Goal: Task Accomplishment & Management: Use online tool/utility

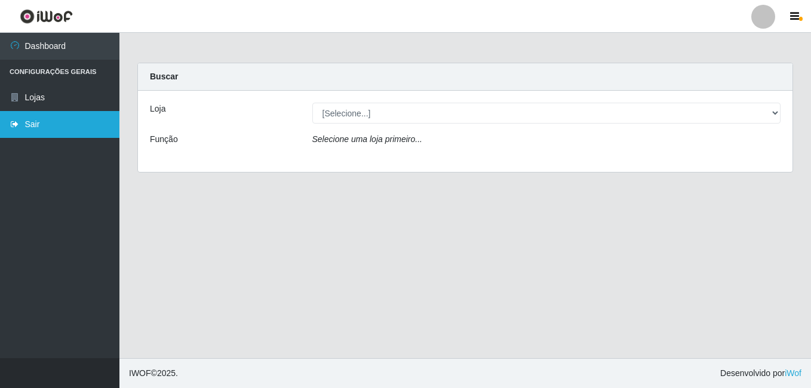
click at [67, 129] on link "Sair" at bounding box center [59, 124] width 119 height 27
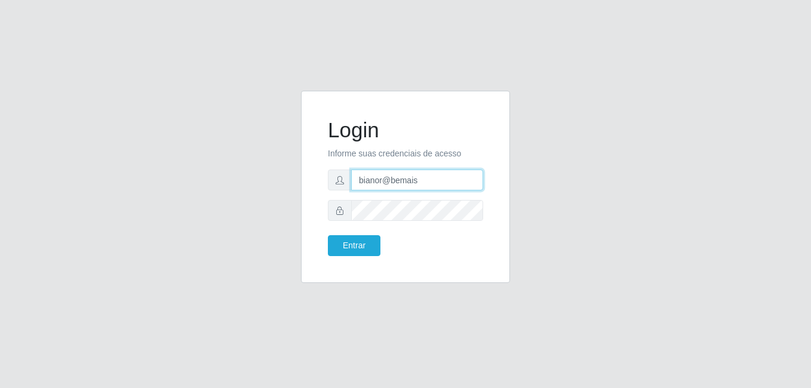
click at [404, 182] on input "bianor@bemais" at bounding box center [417, 180] width 132 height 21
type input "[PERSON_NAME]"
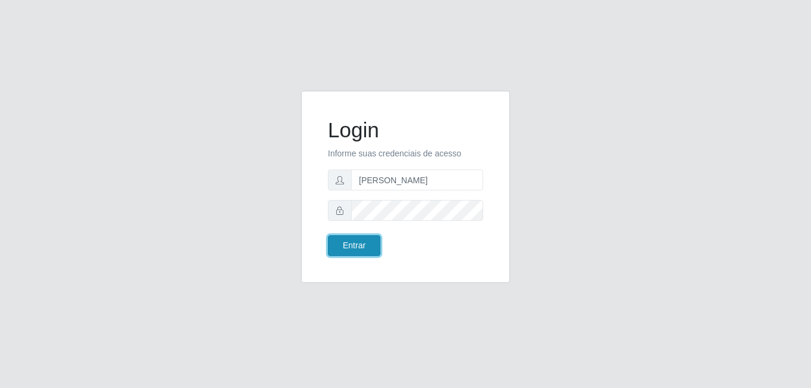
click at [352, 244] on button "Entrar" at bounding box center [354, 245] width 53 height 21
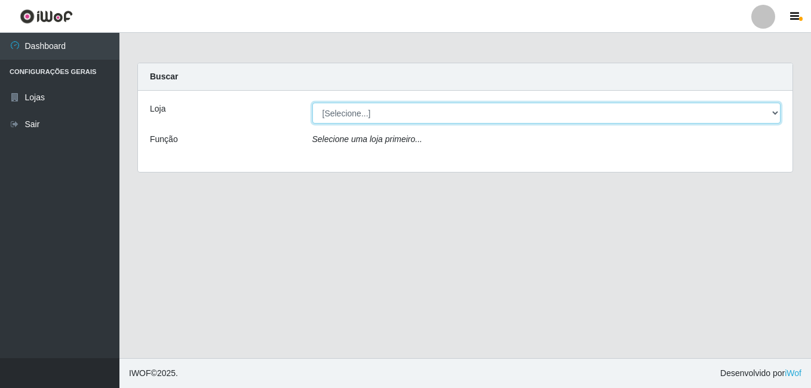
click at [416, 115] on select "[Selecione...] [PERSON_NAME]" at bounding box center [546, 113] width 469 height 21
select select "230"
click at [312, 103] on select "[Selecione...] [PERSON_NAME]" at bounding box center [546, 113] width 469 height 21
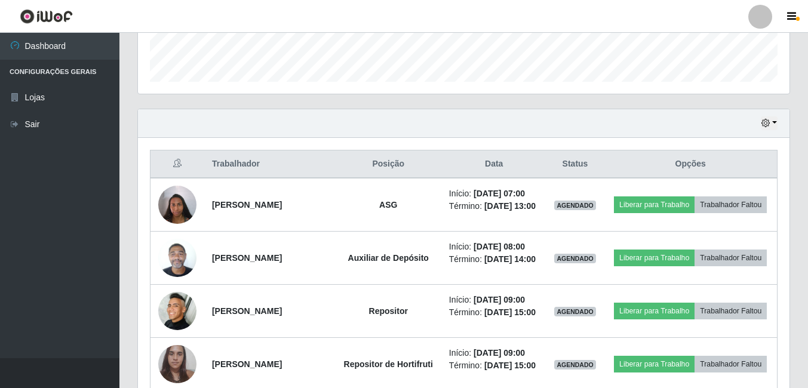
scroll to position [340, 0]
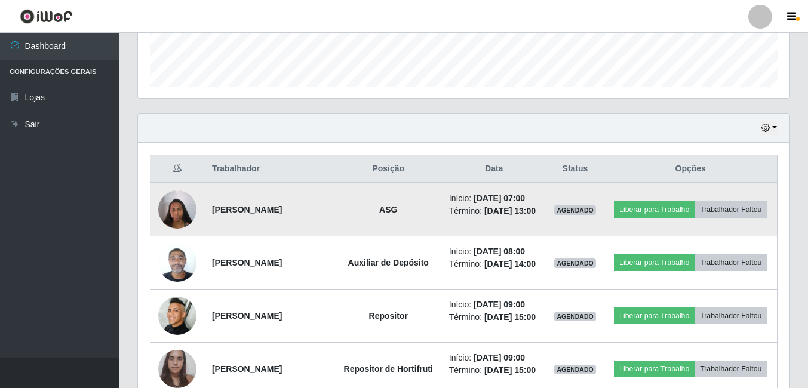
click at [173, 210] on img at bounding box center [177, 209] width 38 height 51
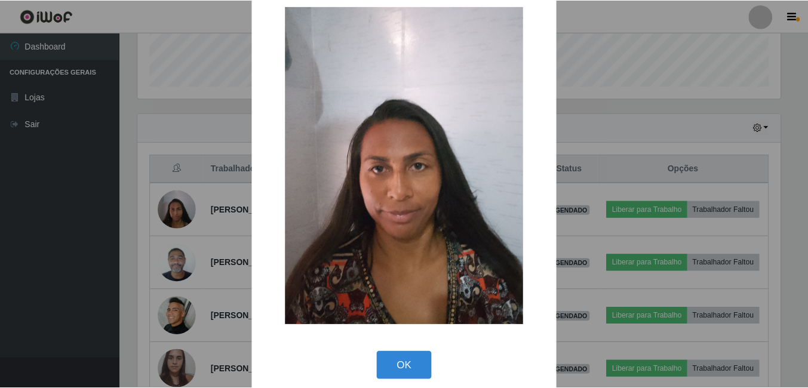
scroll to position [35, 0]
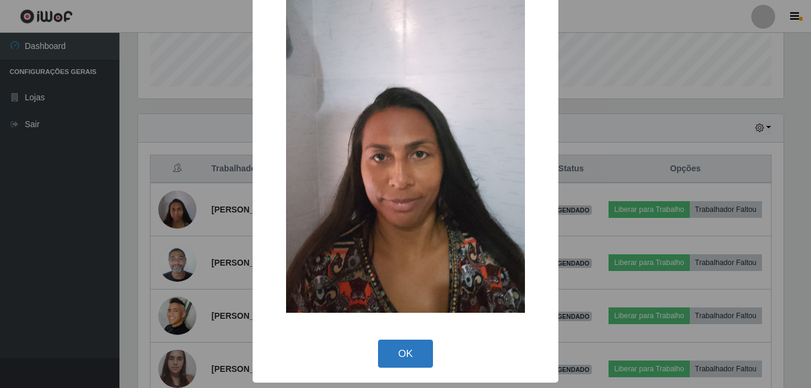
click at [416, 352] on button "OK" at bounding box center [406, 354] width 56 height 28
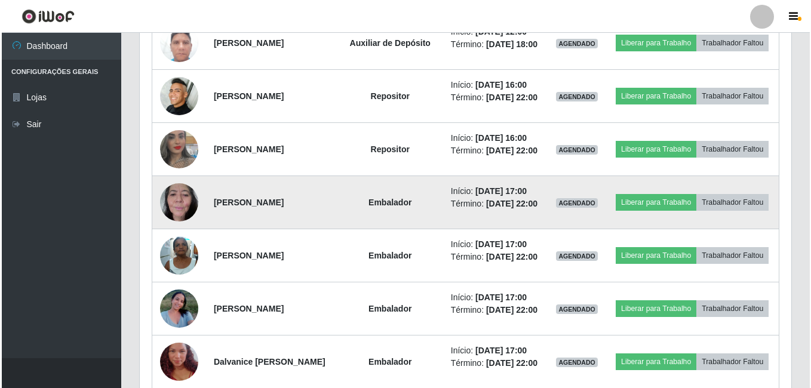
scroll to position [699, 0]
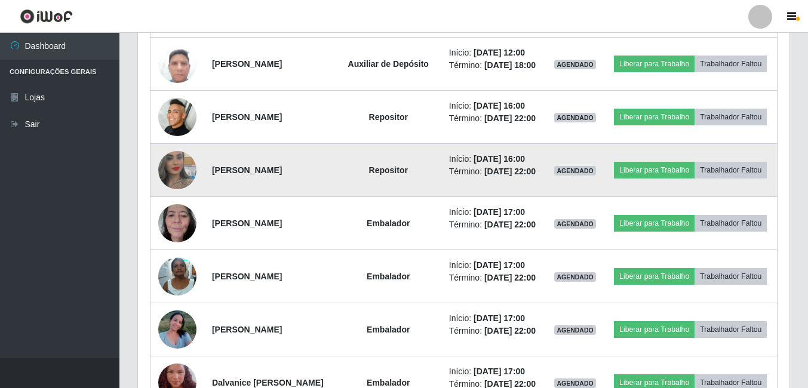
click at [189, 204] on img at bounding box center [177, 170] width 38 height 68
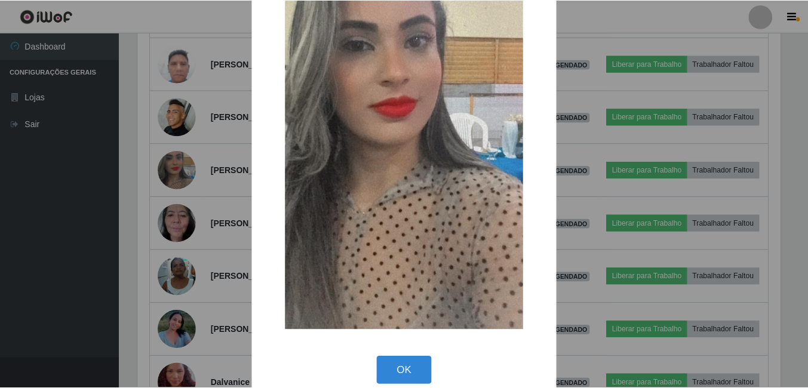
scroll to position [141, 0]
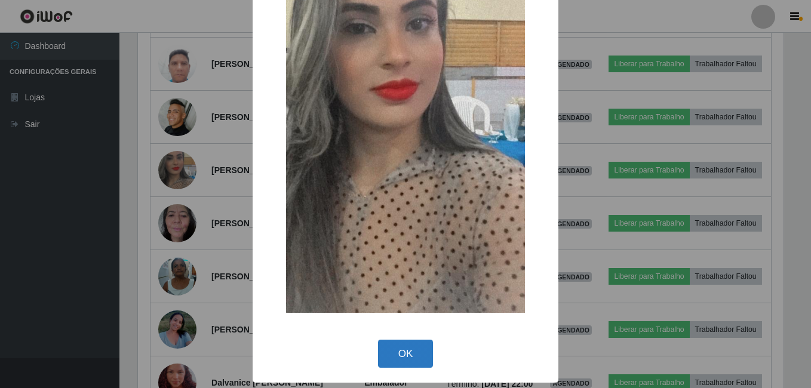
click at [385, 356] on button "OK" at bounding box center [406, 354] width 56 height 28
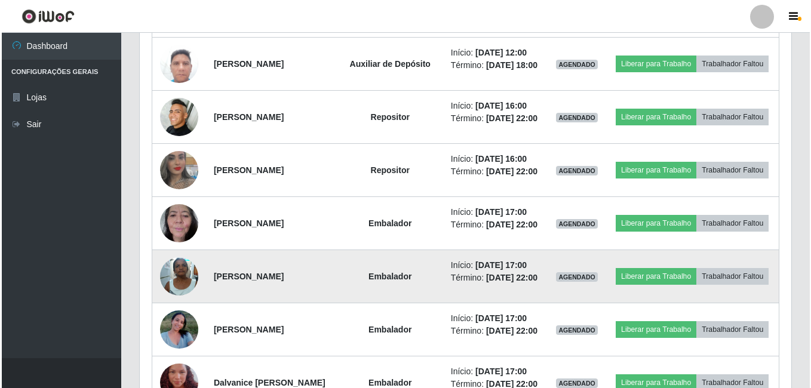
scroll to position [639, 0]
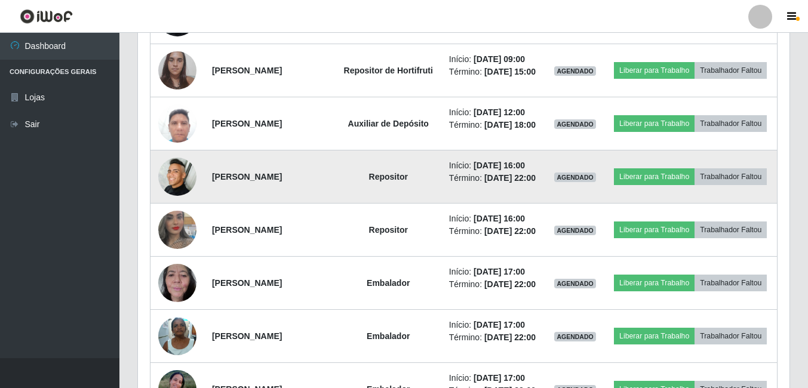
click at [183, 196] on img at bounding box center [177, 177] width 38 height 38
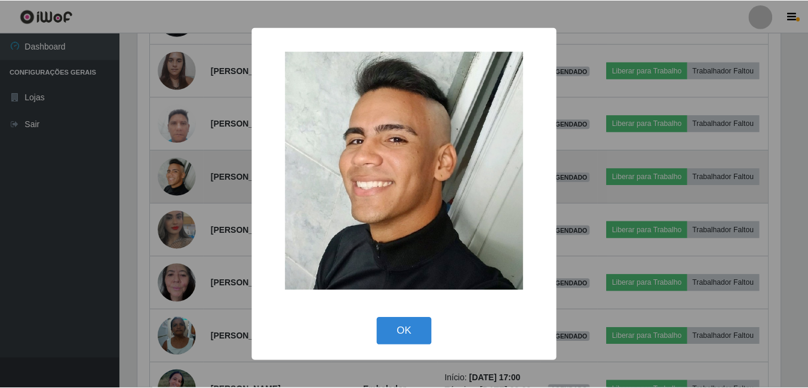
scroll to position [248, 646]
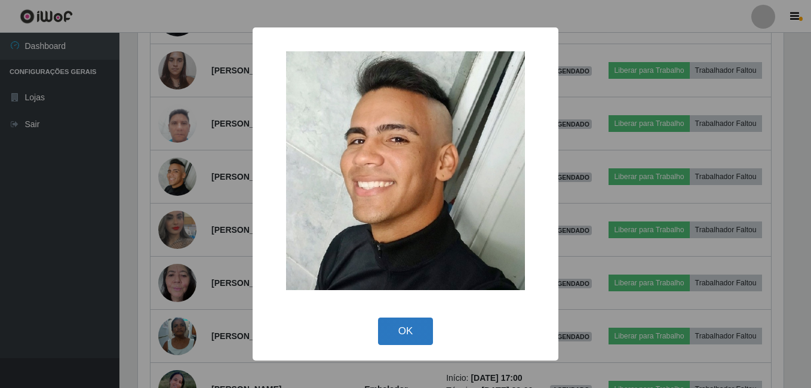
click at [410, 334] on button "OK" at bounding box center [406, 332] width 56 height 28
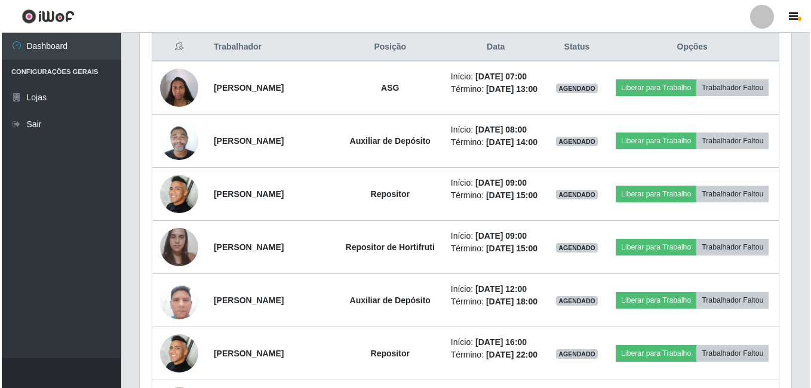
scroll to position [460, 0]
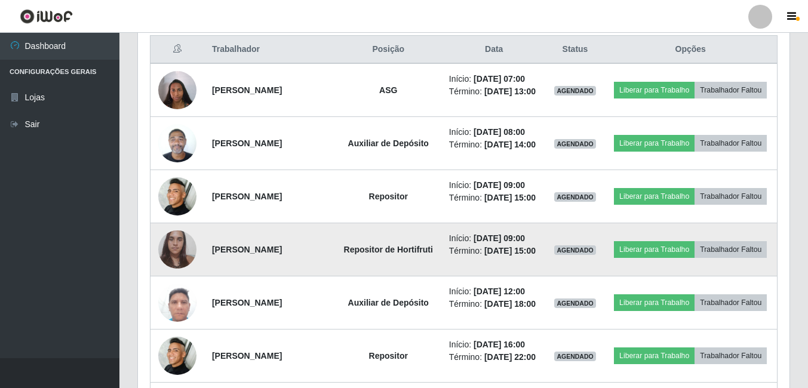
click at [177, 275] on img at bounding box center [177, 249] width 38 height 51
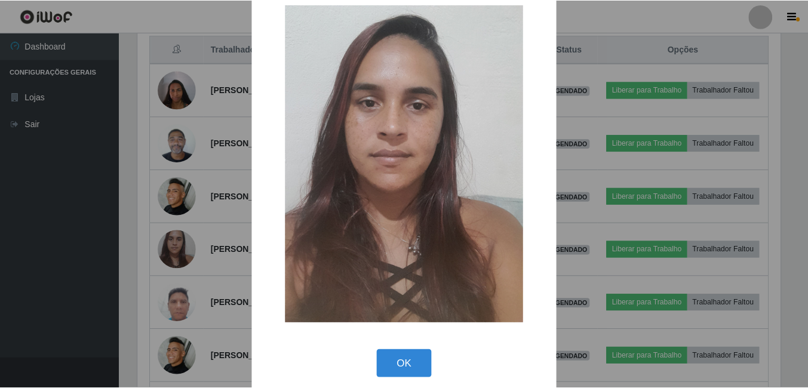
scroll to position [35, 0]
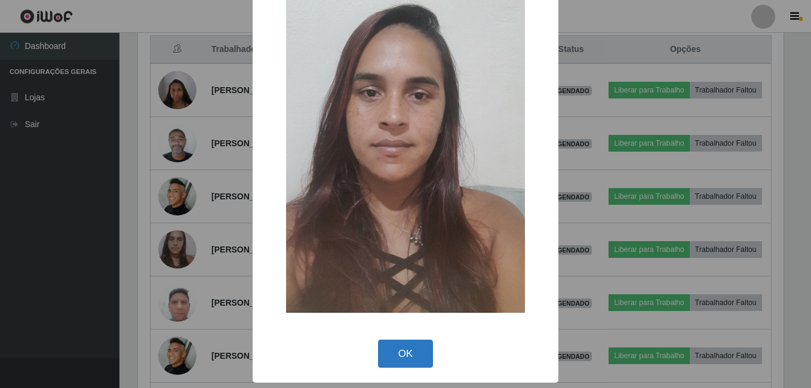
click at [417, 363] on button "OK" at bounding box center [406, 354] width 56 height 28
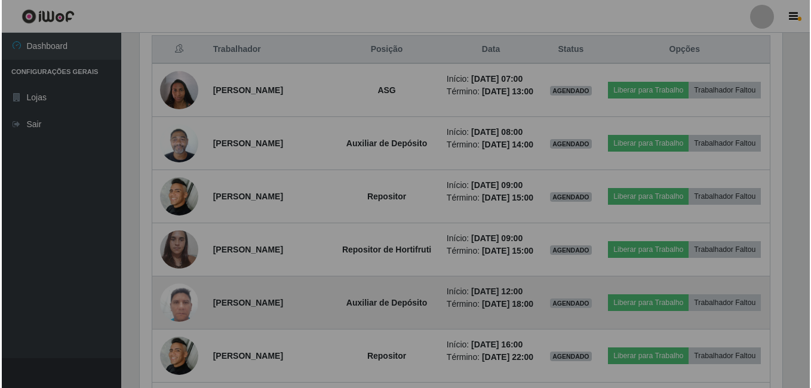
scroll to position [248, 652]
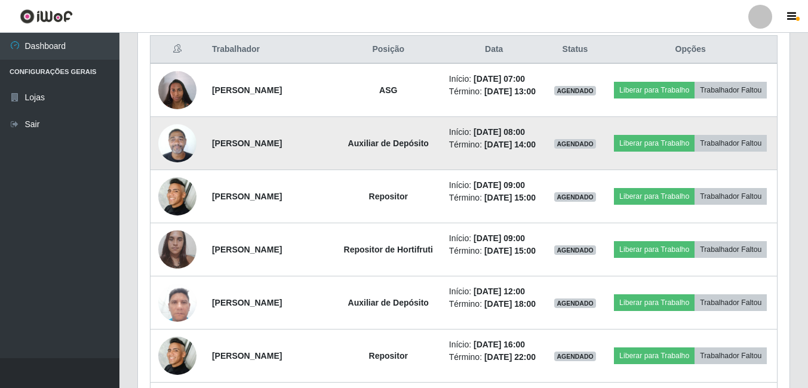
click at [183, 168] on img at bounding box center [177, 143] width 38 height 51
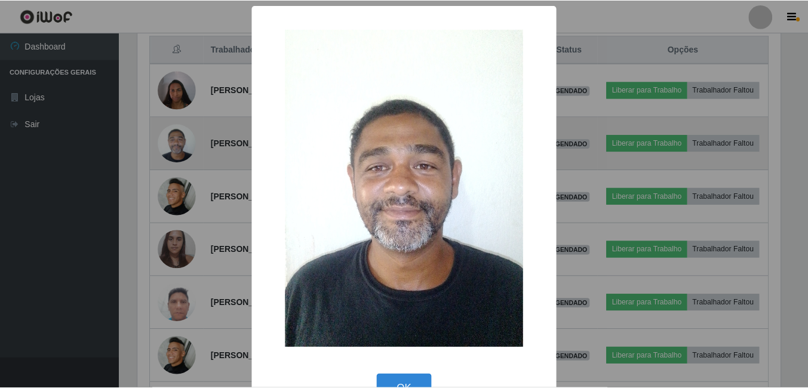
scroll to position [248, 646]
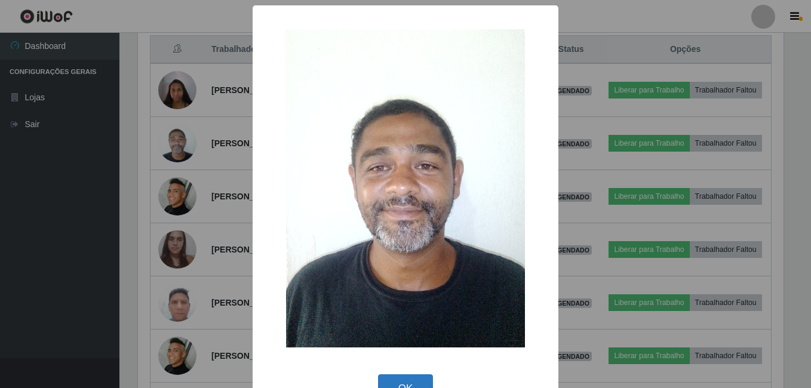
click at [406, 382] on button "OK" at bounding box center [406, 388] width 56 height 28
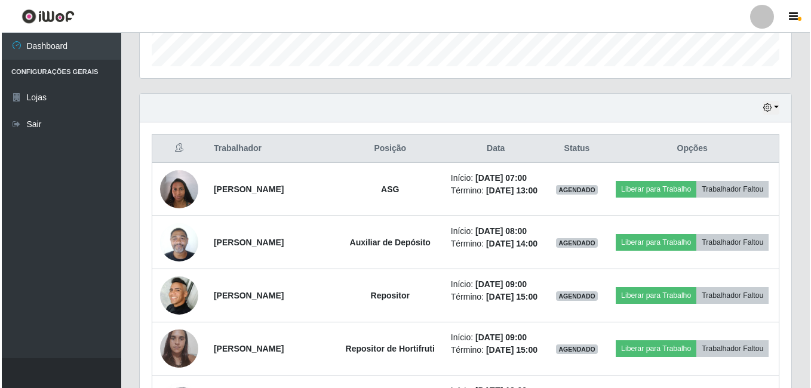
scroll to position [340, 0]
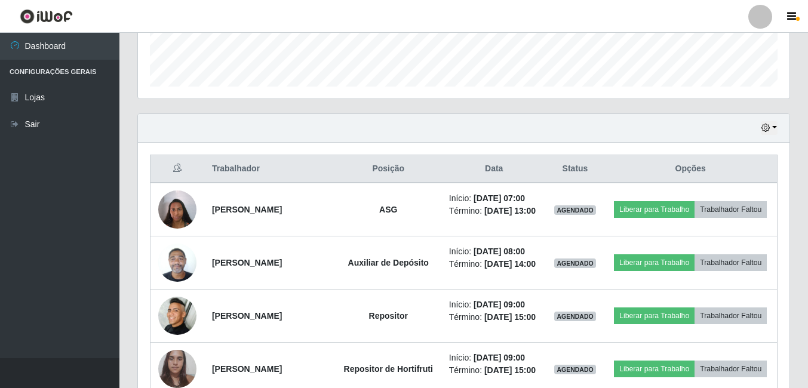
click at [787, 133] on div "Hoje 1 dia 3 dias 1 Semana Não encerrados" at bounding box center [464, 128] width 652 height 29
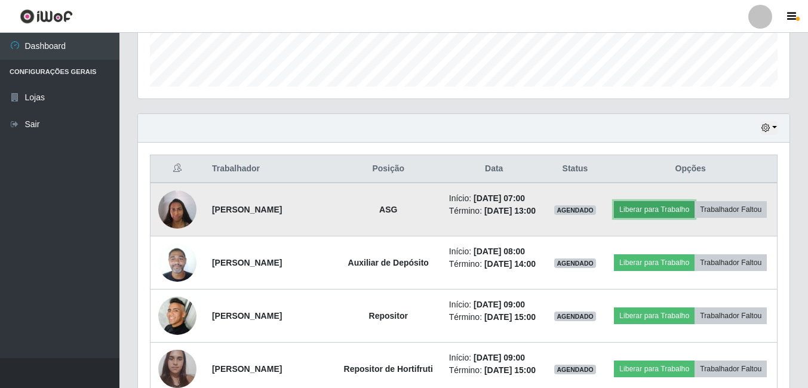
click at [692, 205] on button "Liberar para Trabalho" at bounding box center [654, 209] width 81 height 17
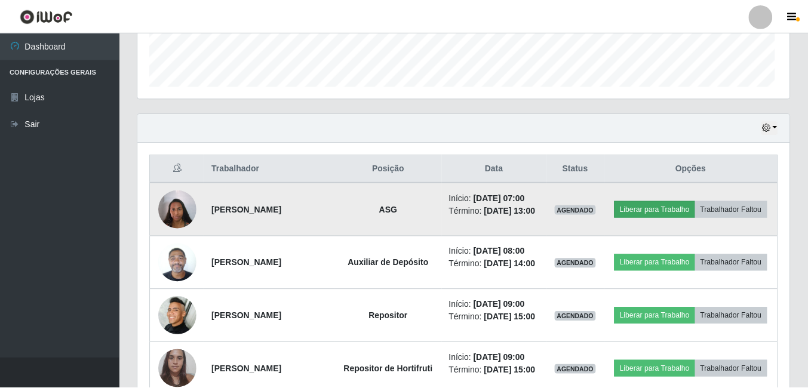
scroll to position [248, 646]
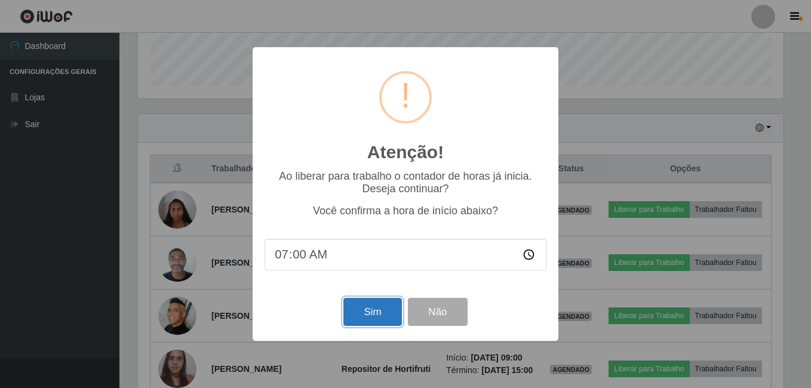
click at [367, 306] on button "Sim" at bounding box center [372, 312] width 58 height 28
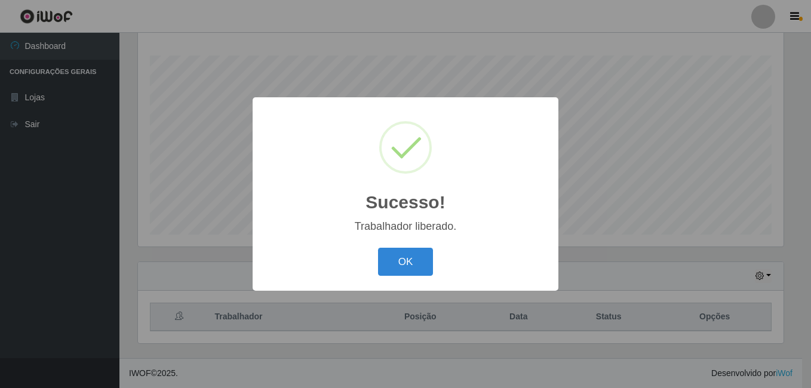
click at [378, 248] on button "OK" at bounding box center [406, 262] width 56 height 28
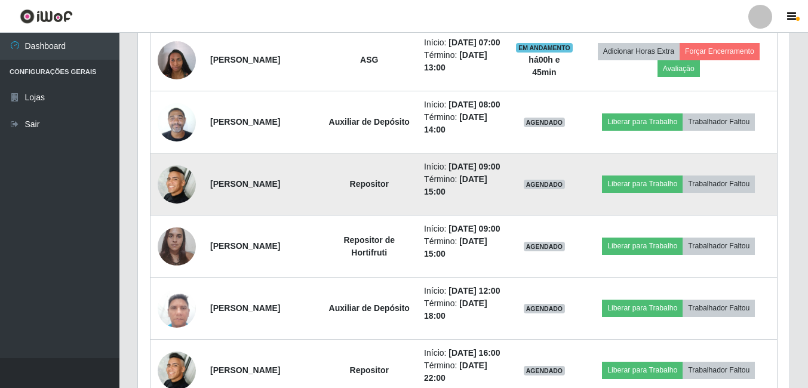
scroll to position [551, 0]
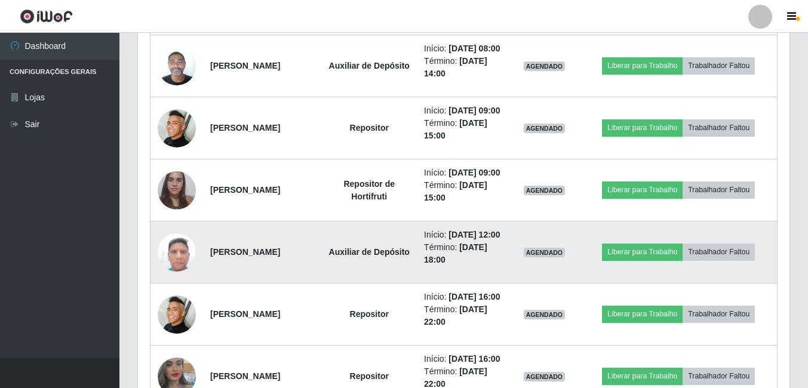
drag, startPoint x: 209, startPoint y: 305, endPoint x: 268, endPoint y: 321, distance: 60.6
click at [268, 284] on td "[PERSON_NAME]" at bounding box center [262, 253] width 118 height 62
drag, startPoint x: 268, startPoint y: 321, endPoint x: 252, endPoint y: 332, distance: 19.2
click at [252, 284] on td "[PERSON_NAME]" at bounding box center [262, 253] width 118 height 62
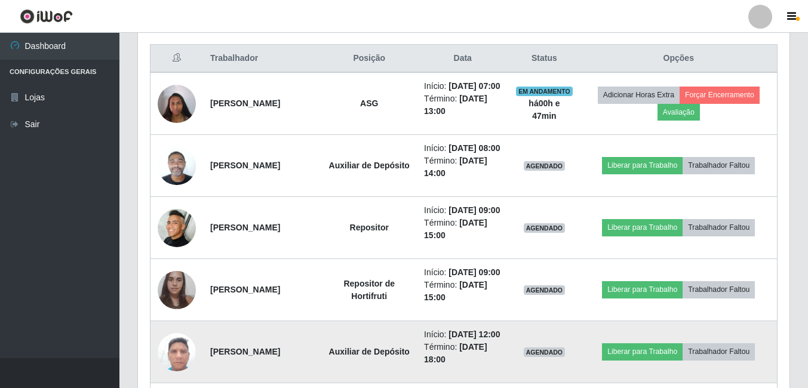
scroll to position [491, 0]
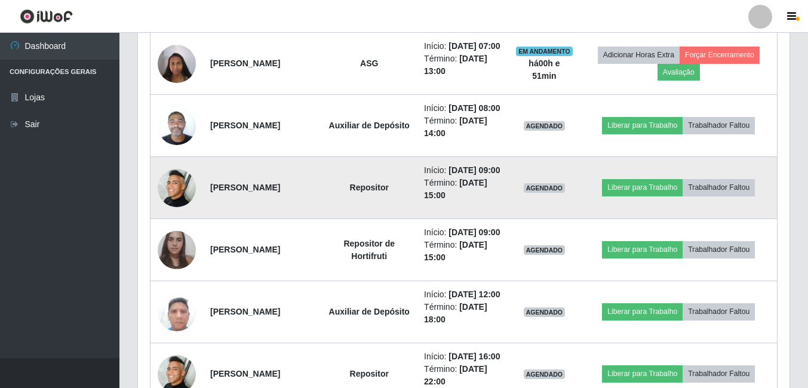
click at [184, 207] on img at bounding box center [177, 188] width 38 height 38
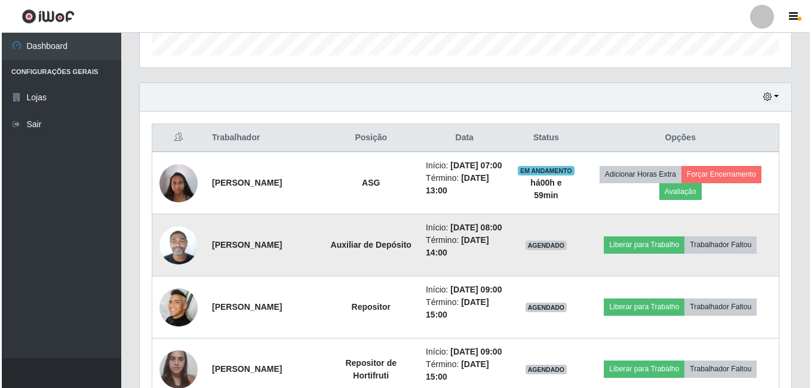
scroll to position [431, 0]
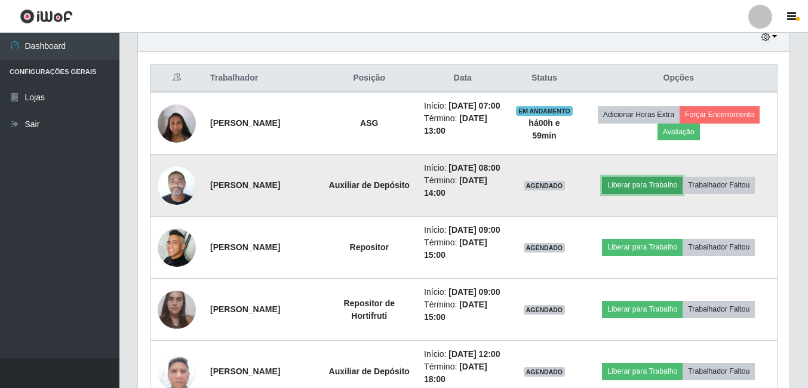
click at [641, 194] on button "Liberar para Trabalho" at bounding box center [642, 185] width 81 height 17
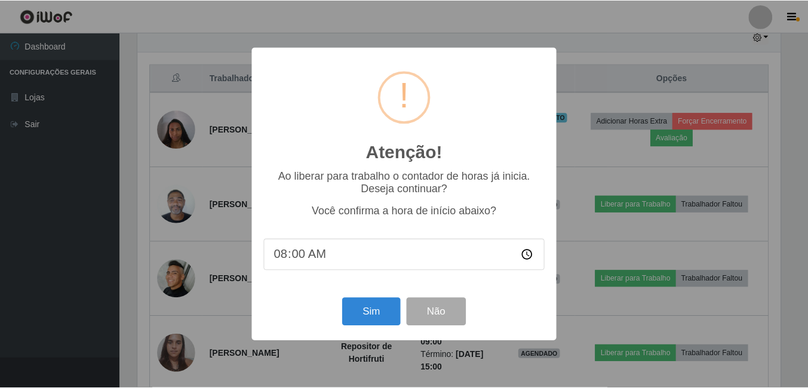
scroll to position [248, 646]
click at [383, 316] on button "Sim" at bounding box center [372, 312] width 58 height 28
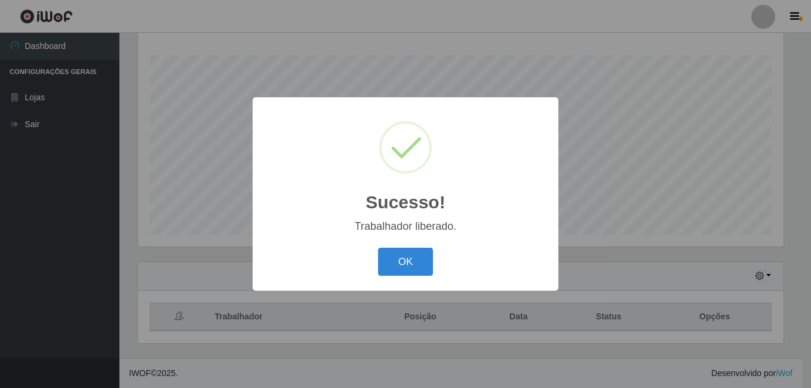
click at [378, 248] on button "OK" at bounding box center [406, 262] width 56 height 28
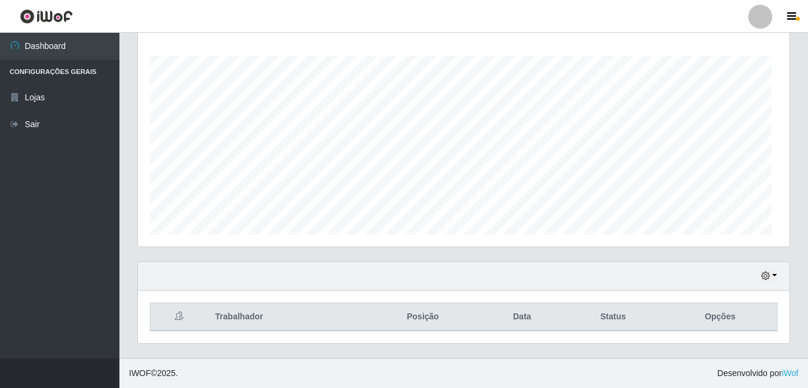
scroll to position [248, 652]
